Goal: Task Accomplishment & Management: Complete application form

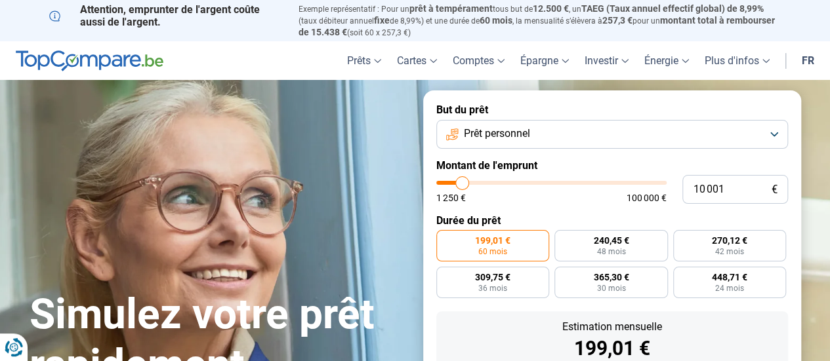
click at [456, 166] on label "Montant de l'emprunt" at bounding box center [612, 165] width 352 height 12
type input "11 500"
type input "11500"
type input "11 750"
type input "11750"
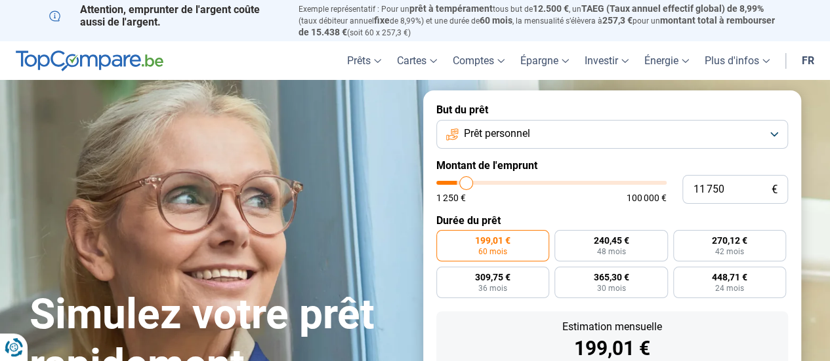
type input "12 500"
type input "12500"
type input "13 250"
type input "13250"
type input "14 000"
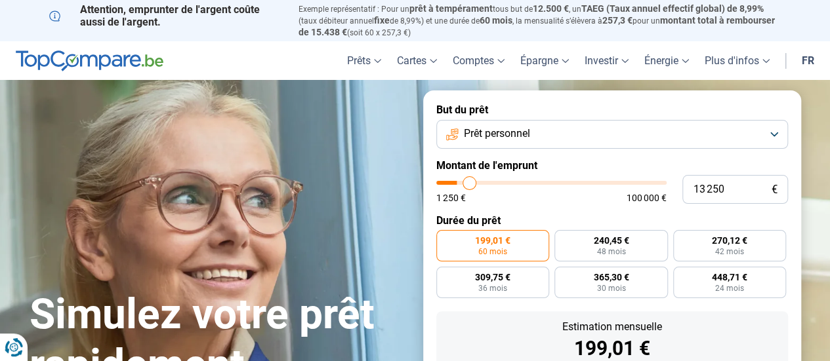
type input "14000"
type input "14 250"
type input "14250"
type input "15 000"
type input "15000"
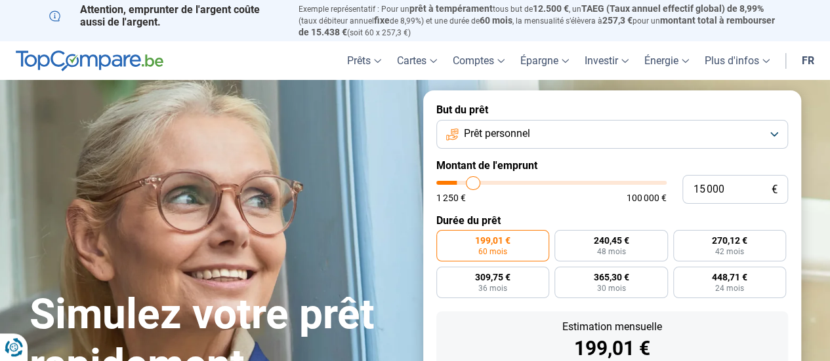
type input "15 250"
type input "15250"
type input "16 000"
type input "16000"
type input "16 250"
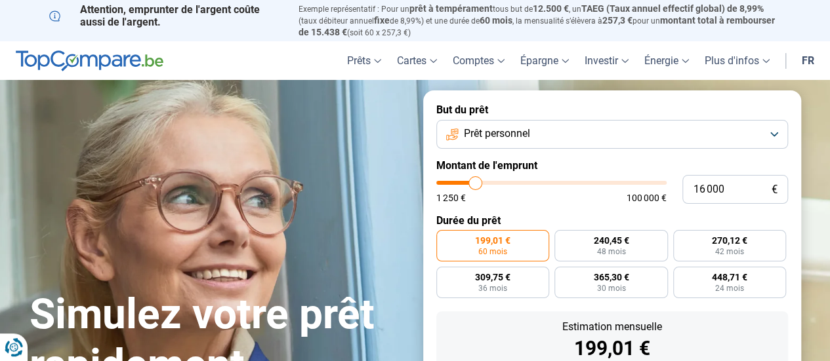
type input "16250"
type input "16 500"
type input "16500"
type input "17 000"
type input "17000"
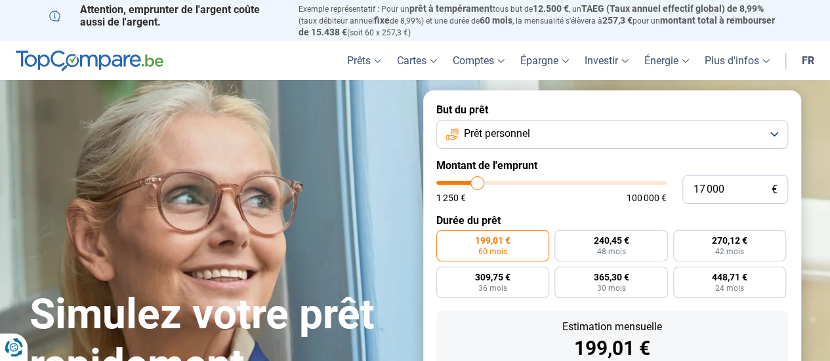
type input "17 250"
type input "17250"
type input "18 250"
type input "18250"
type input "18 500"
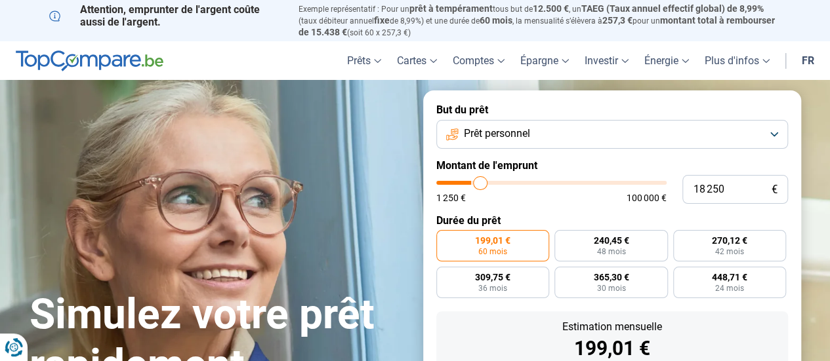
type input "18500"
type input "19 500"
type input "19500"
type input "19 750"
type input "19750"
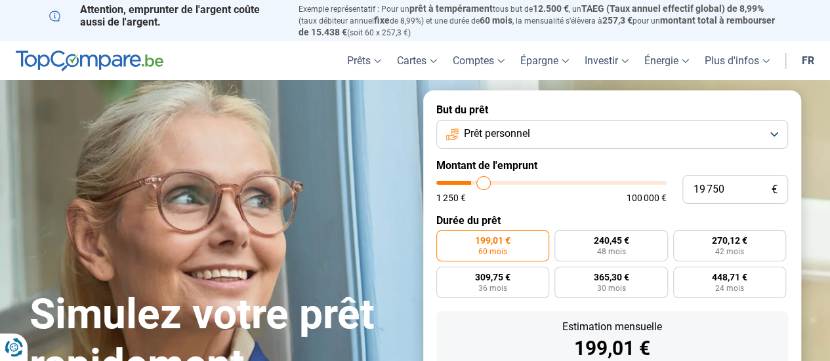
type input "20 500"
type input "20500"
type input "21 250"
type input "21250"
type input "21 750"
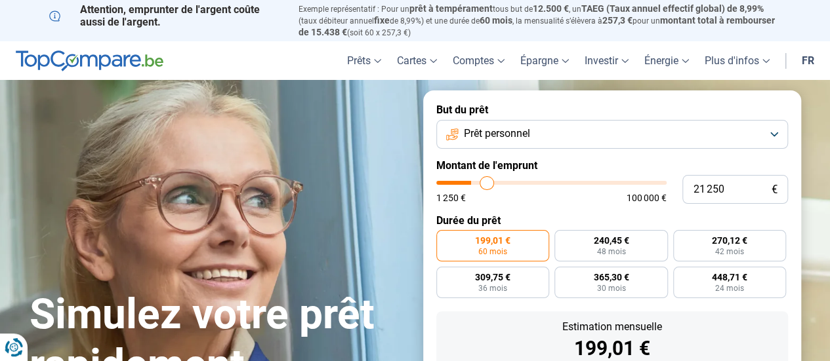
type input "21750"
type input "22 500"
type input "22500"
type input "22 750"
type input "22750"
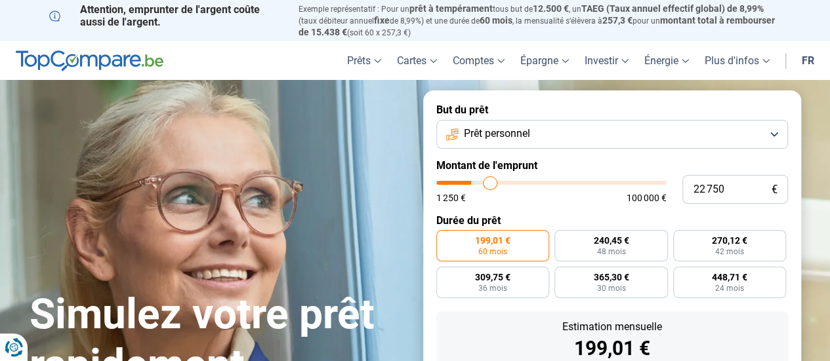
type input "23 500"
type input "23500"
type input "24 500"
type input "24500"
type input "24 750"
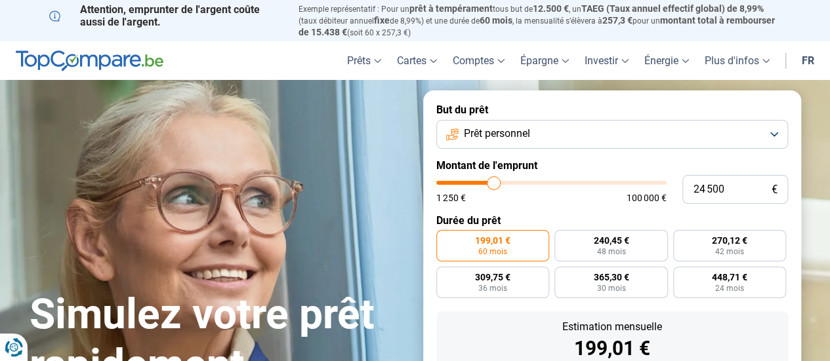
type input "24750"
type input "25 500"
type input "25500"
type input "26 000"
type input "26000"
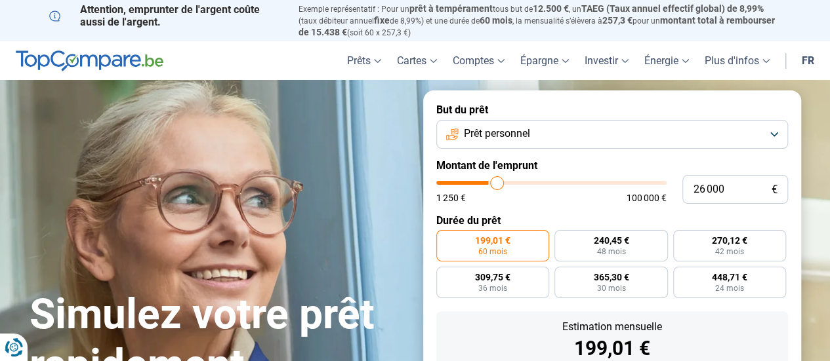
type input "26 250"
type input "26250"
type input "26 500"
type input "26500"
type input "25 500"
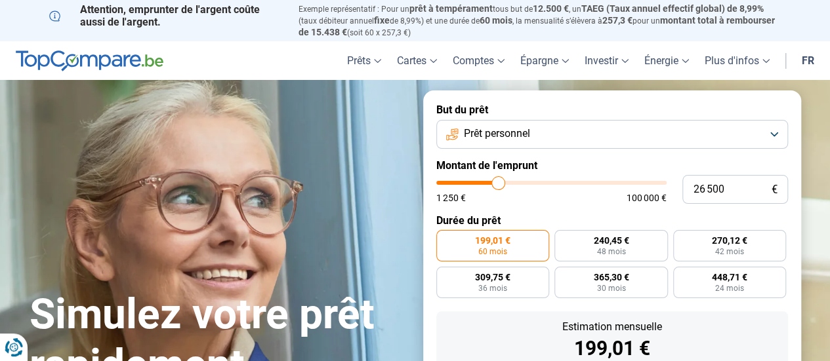
type input "25500"
type input "24 500"
type input "24500"
type input "24 250"
type input "24250"
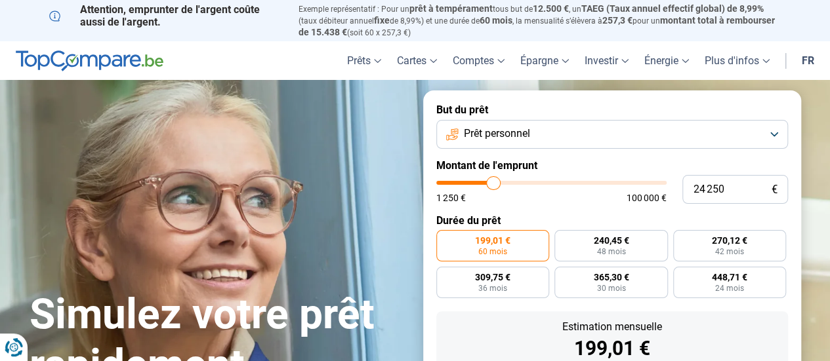
type input "23 750"
type input "23750"
type input "23 500"
type input "23500"
type input "23 250"
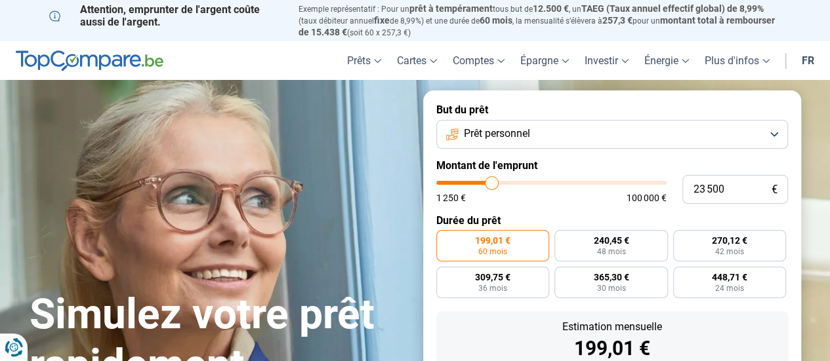
type input "23250"
type input "23 000"
type input "23000"
type input "22 750"
type input "22750"
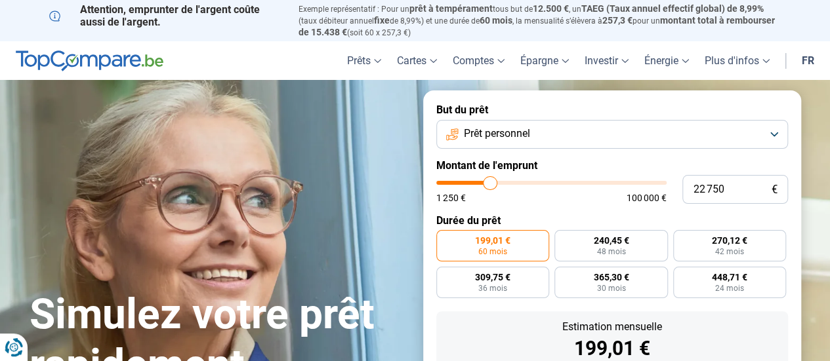
type input "22 500"
type input "22500"
type input "22 000"
type input "22000"
type input "21 500"
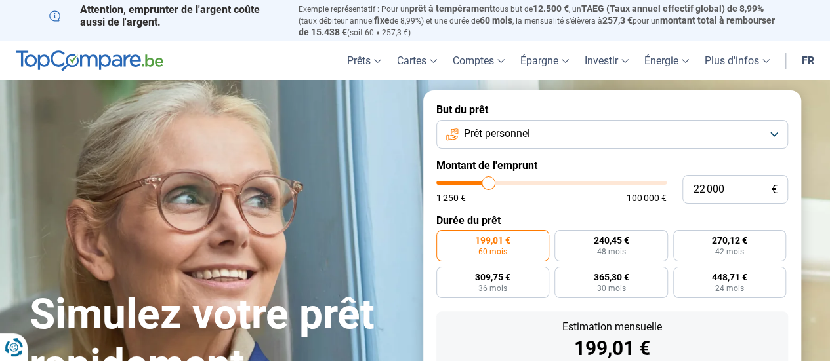
type input "21500"
type input "21 000"
type input "21000"
type input "20 500"
type input "20500"
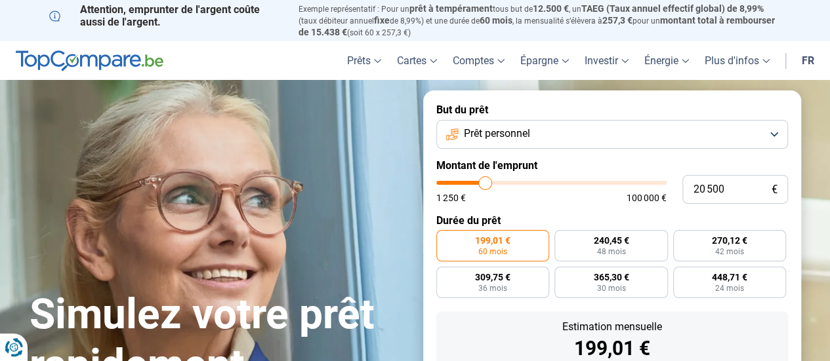
type input "20 250"
type input "20250"
type input "20 000"
type input "20000"
type input "19 750"
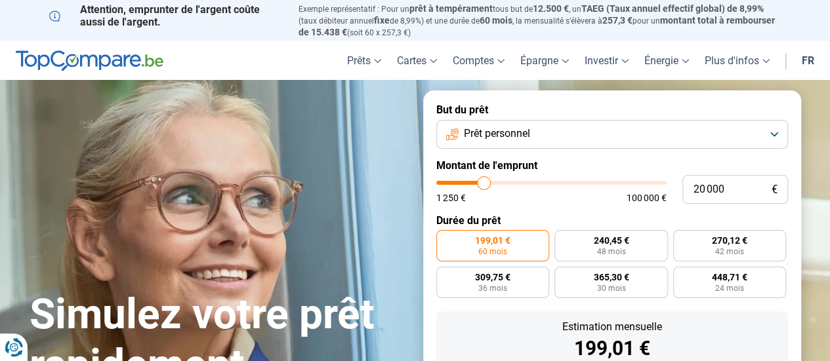
type input "19750"
type input "19 500"
type input "19500"
type input "19 250"
type input "19250"
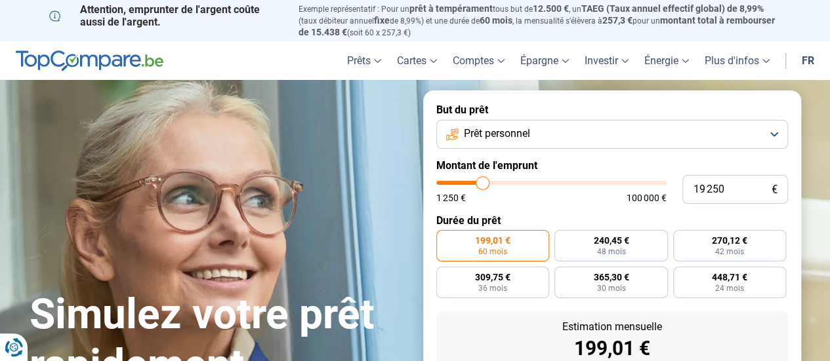
type input "19 500"
type input "19500"
type input "19 750"
type input "19750"
type input "20 000"
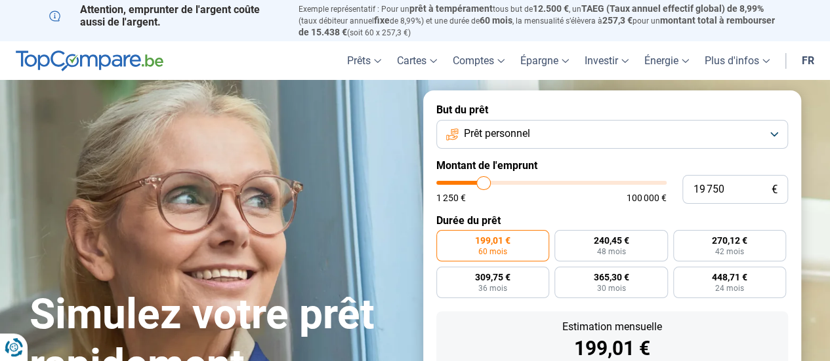
type input "20000"
type input "20 250"
type input "20250"
type input "20 750"
type input "20750"
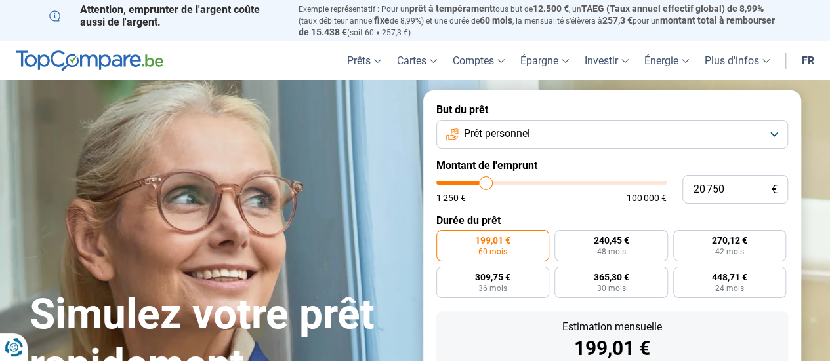
type input "21 000"
type input "21000"
type input "21 250"
type input "21250"
type input "21 500"
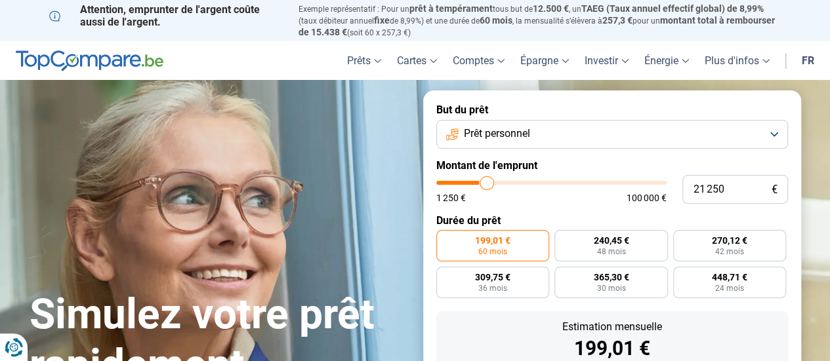
type input "21500"
type input "21 750"
type input "21750"
type input "22 000"
type input "22000"
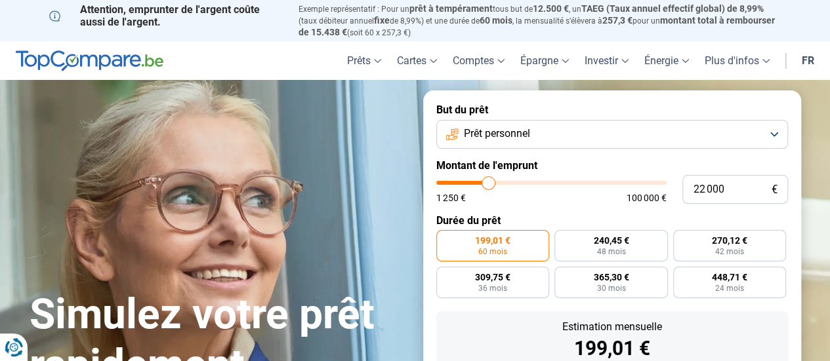
type input "21 750"
type input "21750"
type input "21 500"
type input "21500"
type input "21 250"
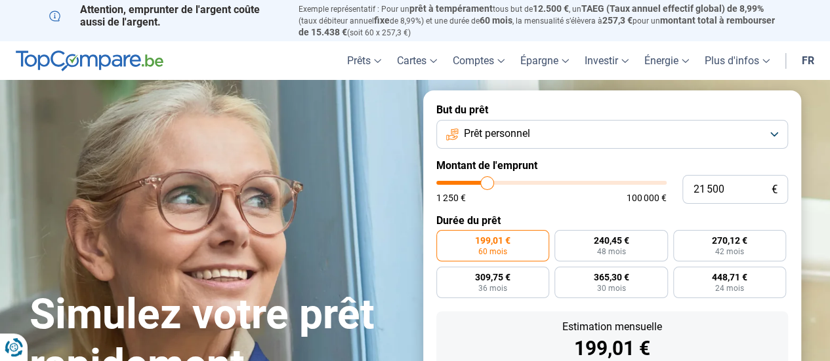
type input "21250"
type input "21 000"
type input "21000"
type input "20 500"
type input "20500"
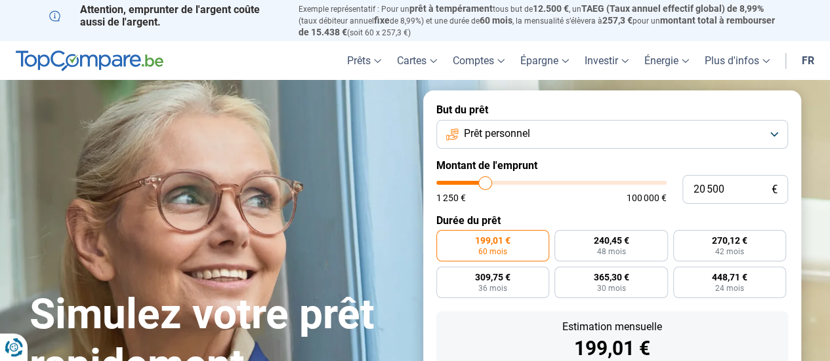
type input "20 250"
type input "20250"
type input "20 500"
type input "20500"
type input "20 750"
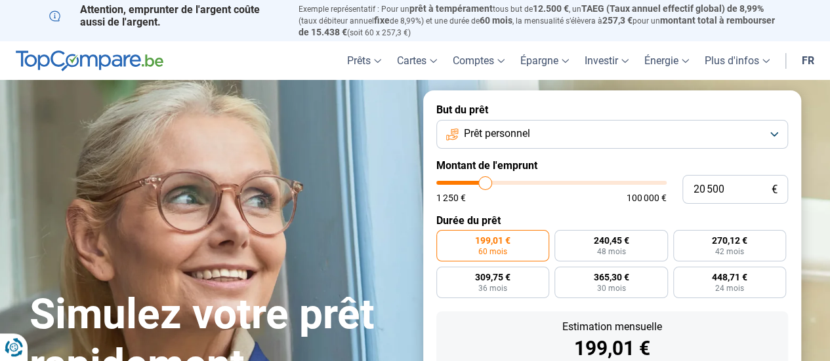
type input "20750"
type input "21 000"
type input "21000"
type input "21 500"
type input "21500"
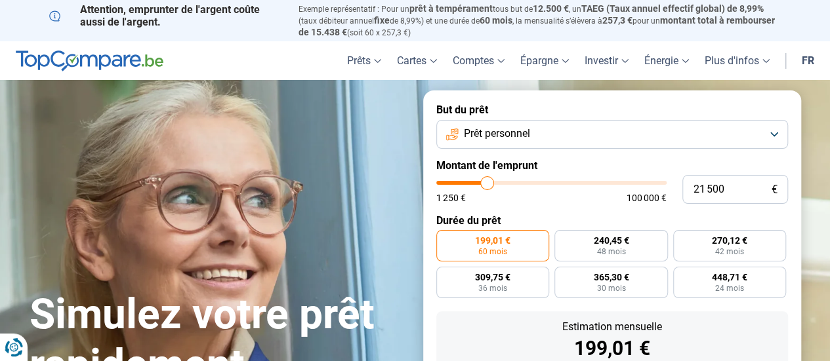
type input "21 750"
type input "21750"
type input "22 000"
type input "22000"
type input "21 750"
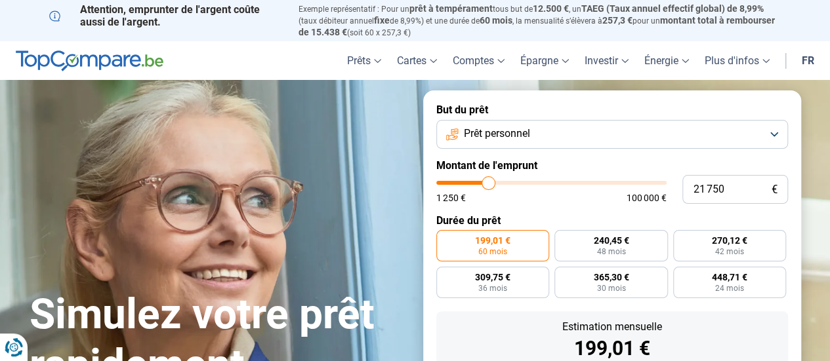
type input "21750"
type input "21 500"
type input "21500"
type input "21 000"
type input "21000"
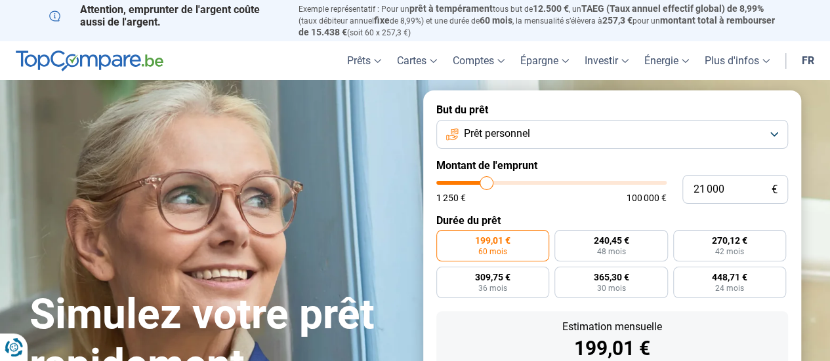
type input "20 750"
type input "20750"
type input "20 500"
type input "20500"
type input "20 250"
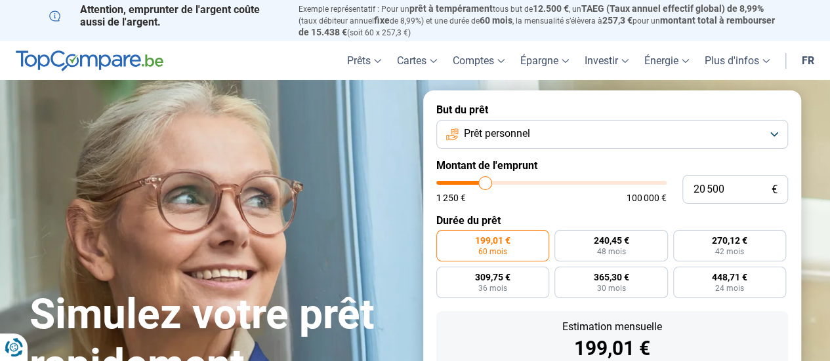
type input "20250"
type input "20 000"
type input "20000"
type input "19 750"
type input "19750"
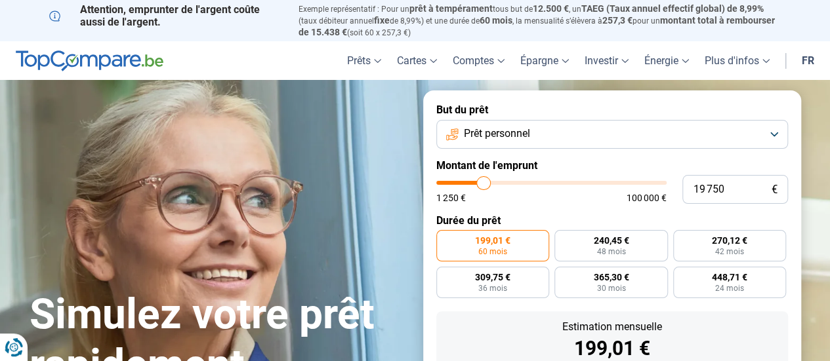
type input "19 500"
type input "19500"
type input "19 250"
type input "19250"
type input "19 000"
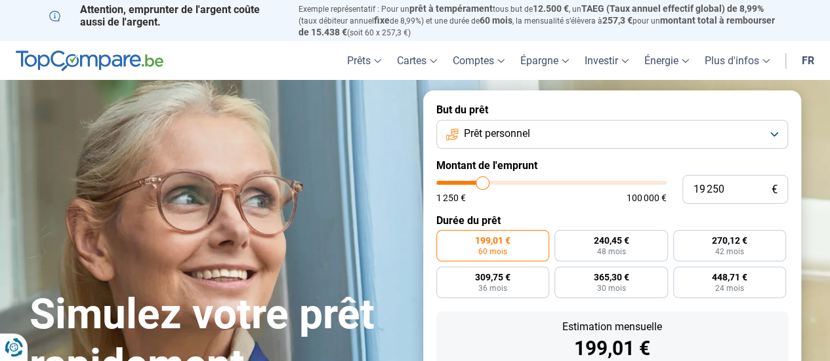
type input "19000"
type input "18 750"
type input "18750"
type input "18 500"
type input "18500"
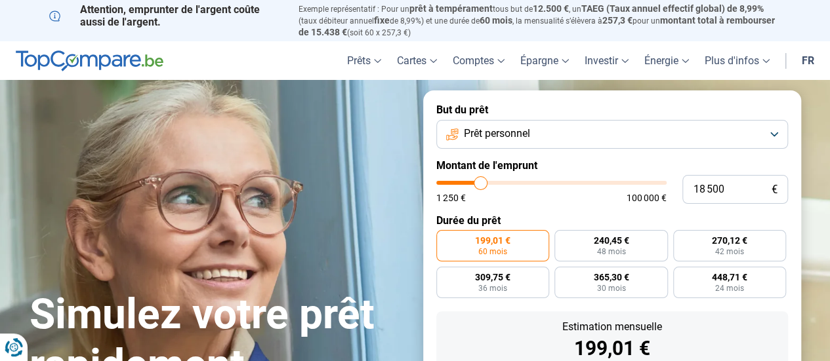
type input "18 250"
type input "18250"
type input "18 000"
type input "18000"
type input "17 750"
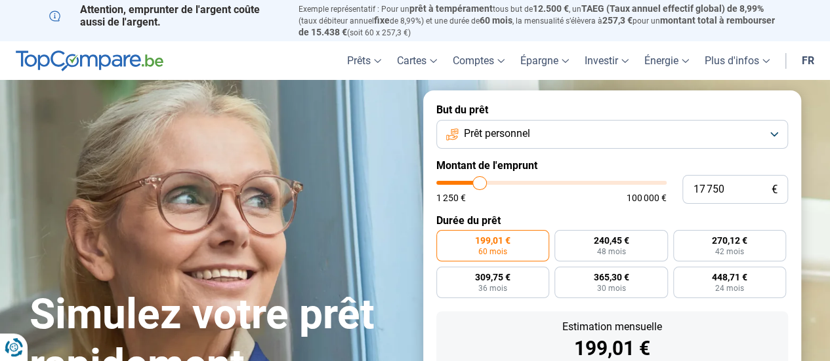
type input "17750"
type input "17 500"
type input "17500"
type input "17 250"
type input "17250"
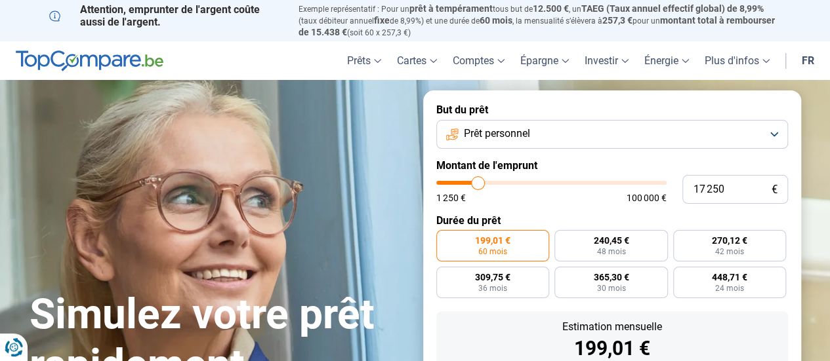
type input "17 000"
type input "17000"
type input "16 750"
type input "16750"
type input "16 500"
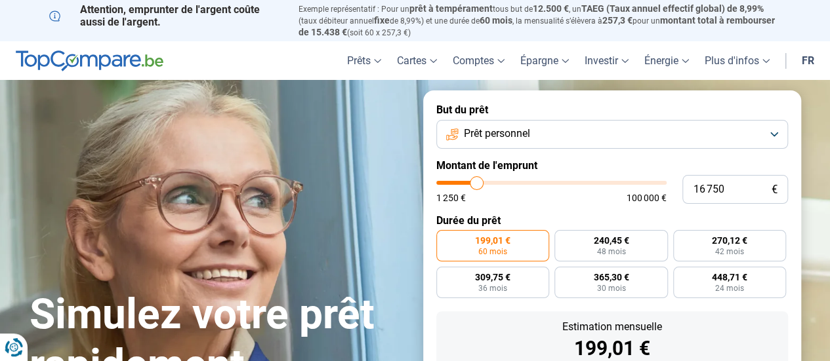
type input "16500"
type input "16 250"
type input "16250"
type input "16 000"
type input "16000"
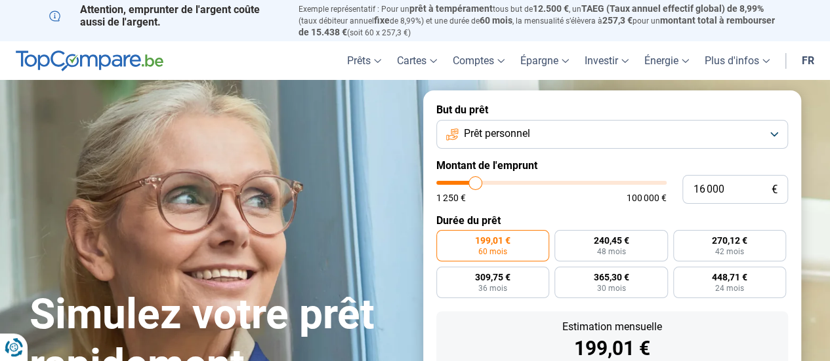
type input "15 750"
type input "15750"
type input "15 500"
type input "15500"
type input "15 250"
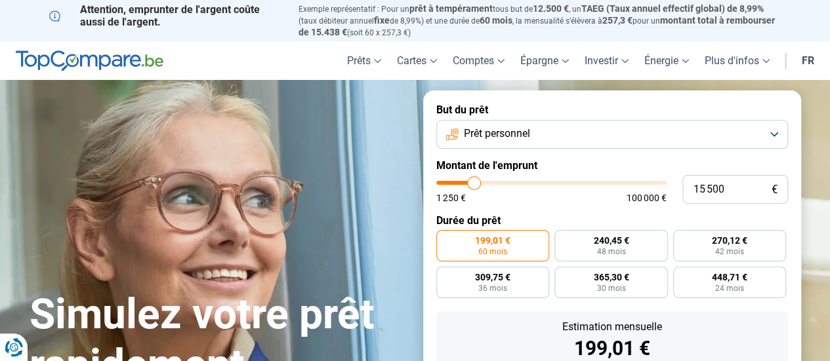
type input "15250"
type input "15 000"
type input "15000"
type input "14 750"
type input "14750"
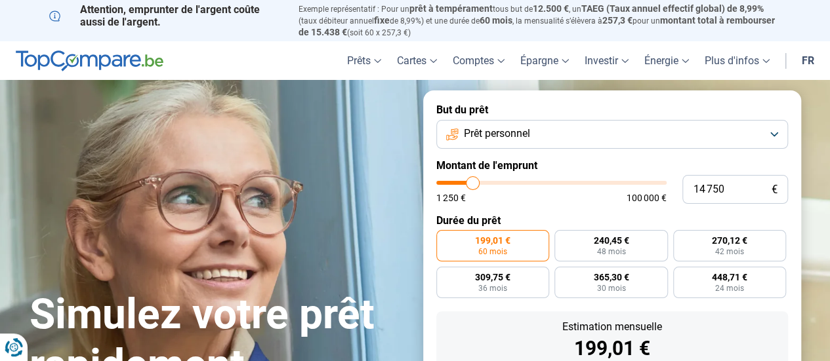
type input "14 500"
type input "14500"
type input "14 250"
type input "14250"
type input "14 500"
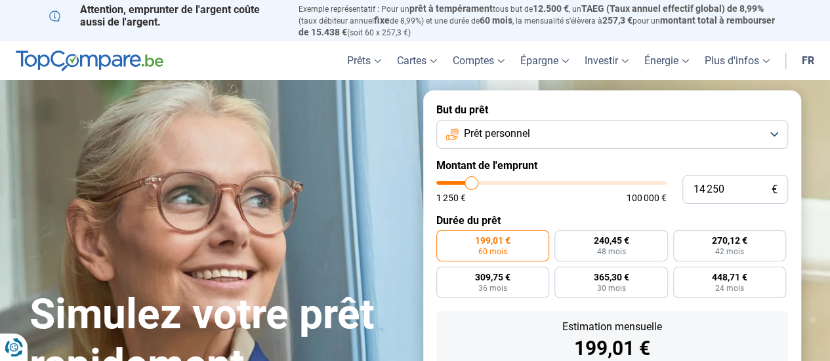
type input "14500"
drag, startPoint x: 464, startPoint y: 187, endPoint x: 476, endPoint y: 187, distance: 11.8
click at [476, 185] on input "range" at bounding box center [551, 183] width 230 height 4
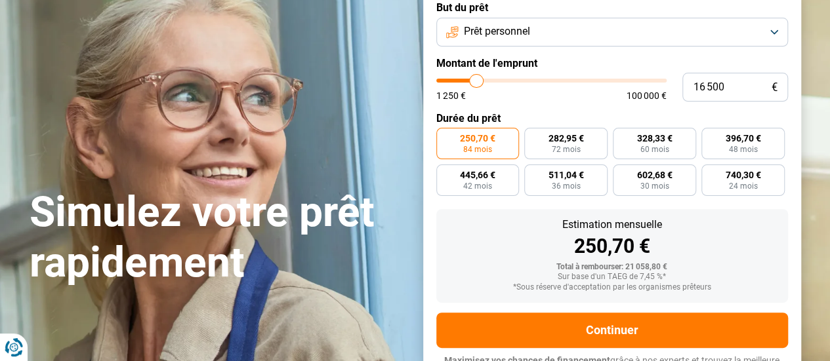
scroll to position [123, 0]
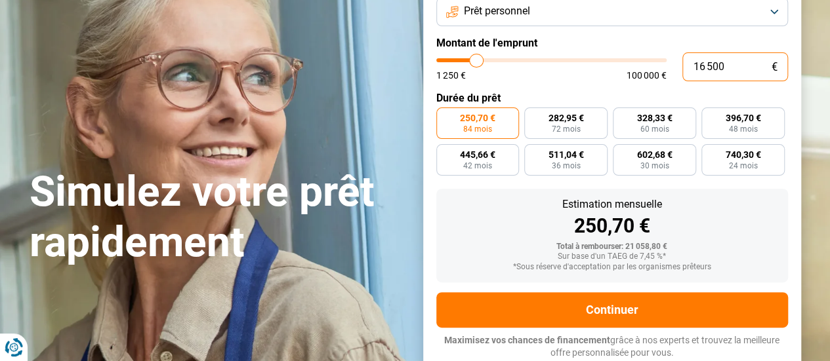
click at [728, 66] on input "16 500" at bounding box center [735, 66] width 106 height 29
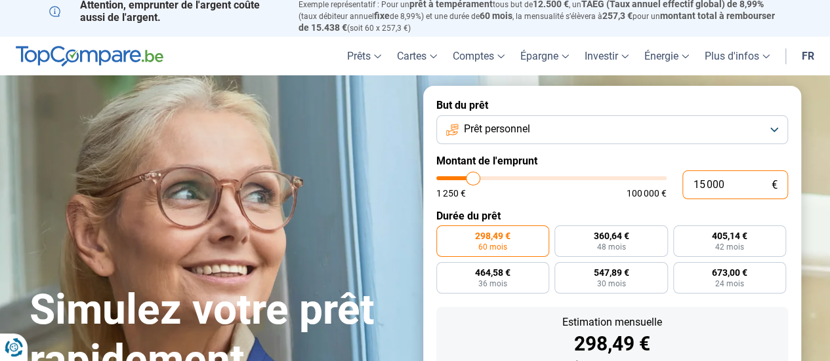
scroll to position [0, 0]
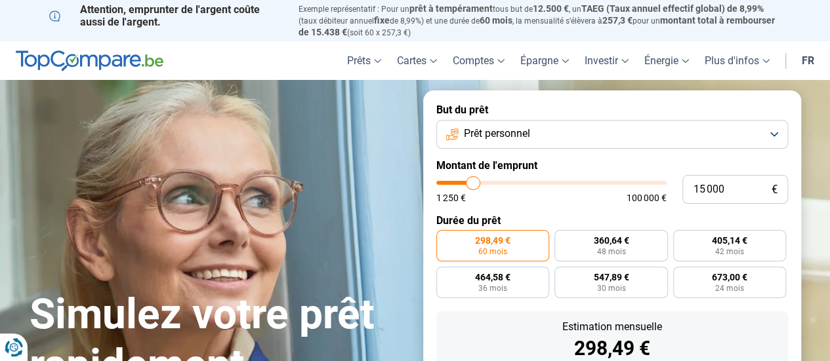
click at [775, 136] on button "Prêt personnel" at bounding box center [612, 134] width 352 height 29
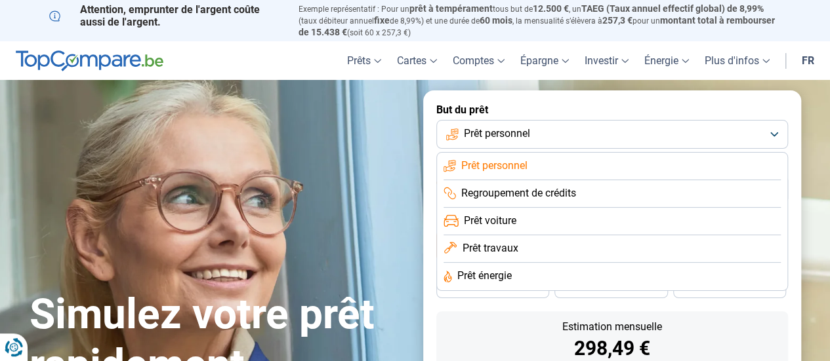
click at [775, 136] on button "Prêt personnel" at bounding box center [612, 134] width 352 height 29
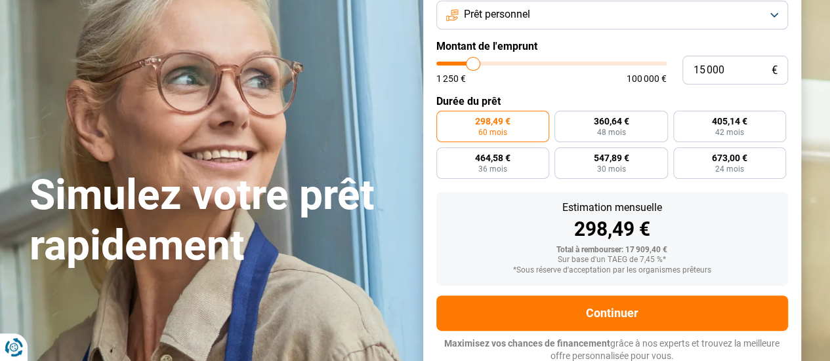
scroll to position [131, 0]
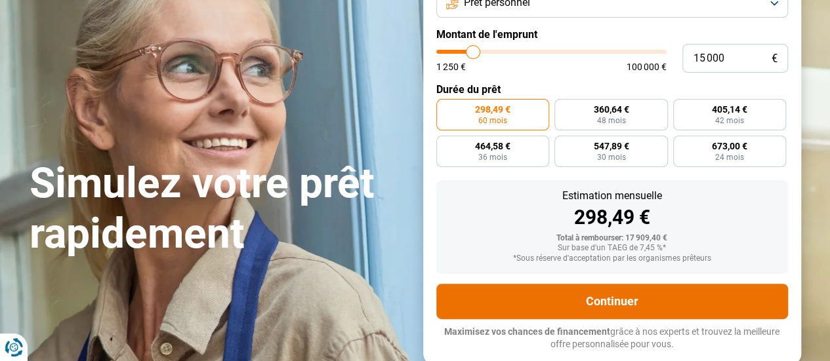
click at [673, 306] on button "Continuer" at bounding box center [612, 301] width 352 height 35
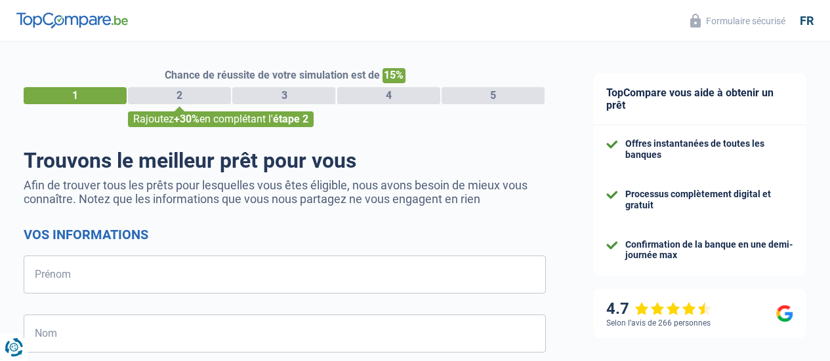
select select "32"
